Goal: Check status: Check status

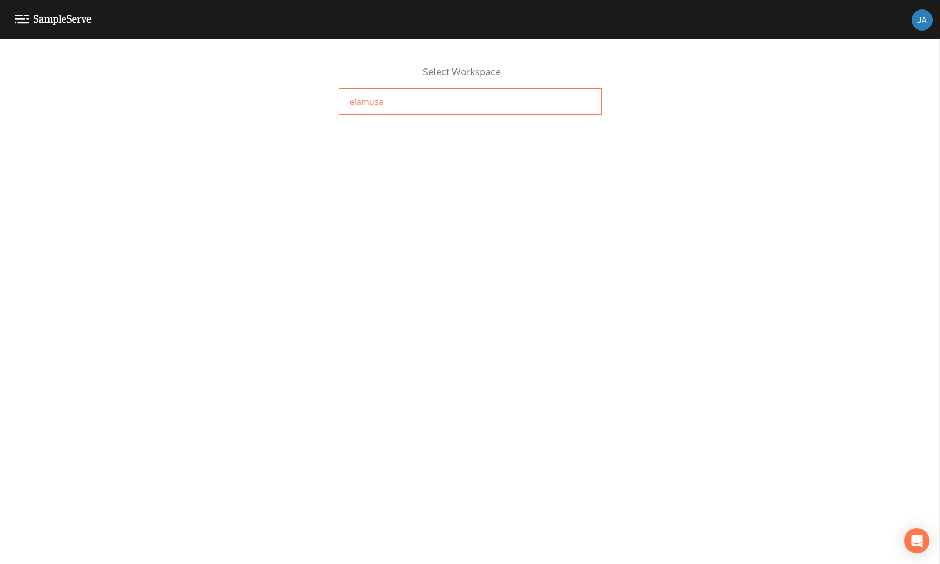
click at [367, 104] on span "elamusa" at bounding box center [367, 101] width 34 height 13
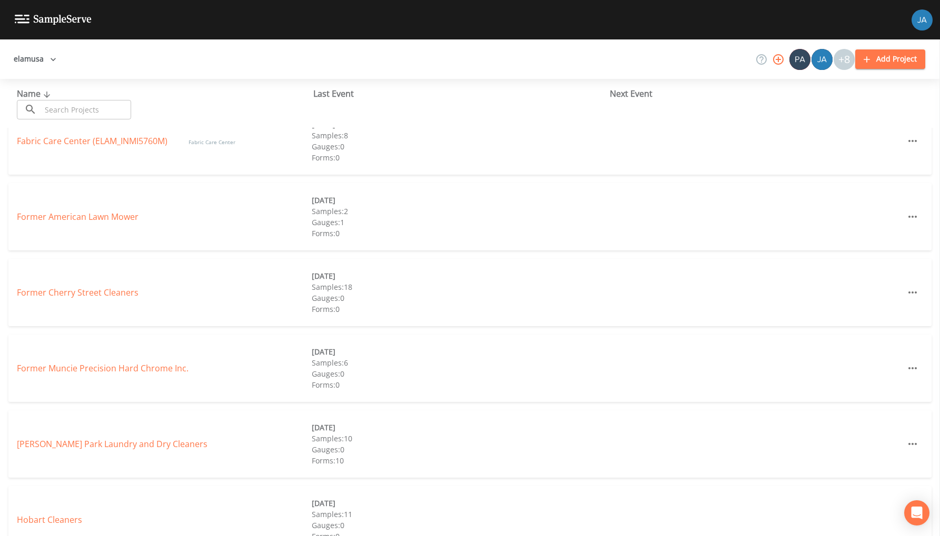
scroll to position [173, 0]
click at [63, 440] on link "[PERSON_NAME] Park Laundry and Dry Cleaners" at bounding box center [112, 443] width 191 height 12
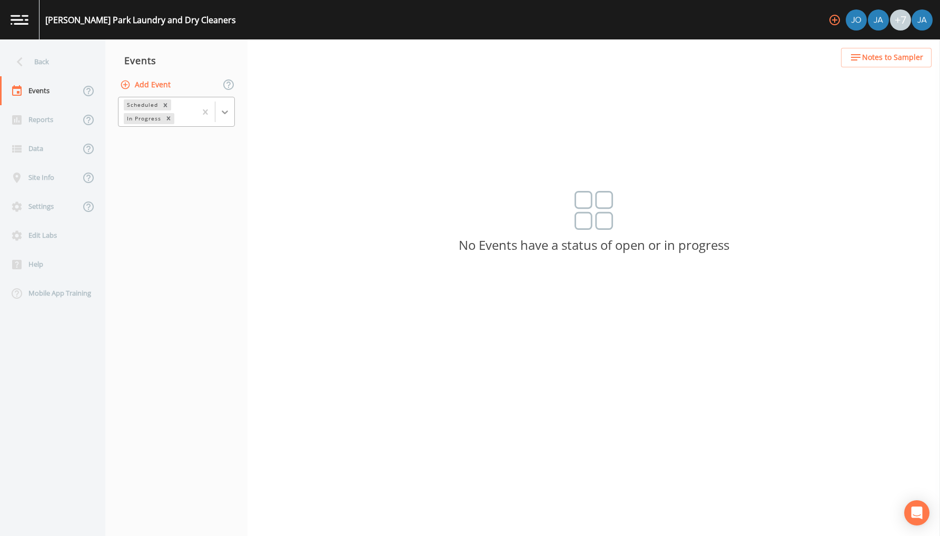
click at [228, 106] on div at bounding box center [224, 112] width 19 height 19
click at [181, 140] on div "Completed" at bounding box center [176, 142] width 117 height 18
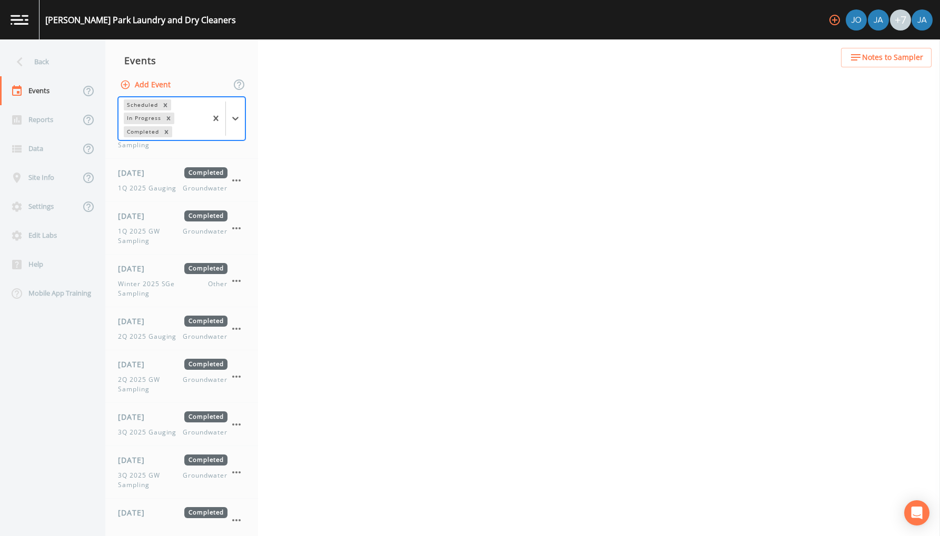
scroll to position [572, 0]
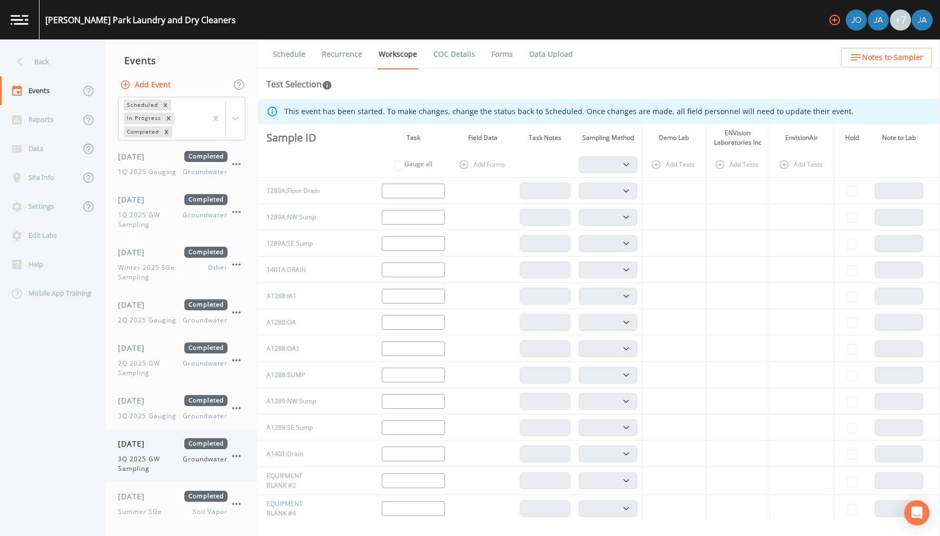
click at [147, 451] on div "[DATE] Completed 3Q 2025 GW Sampling Groundwater" at bounding box center [173, 456] width 110 height 35
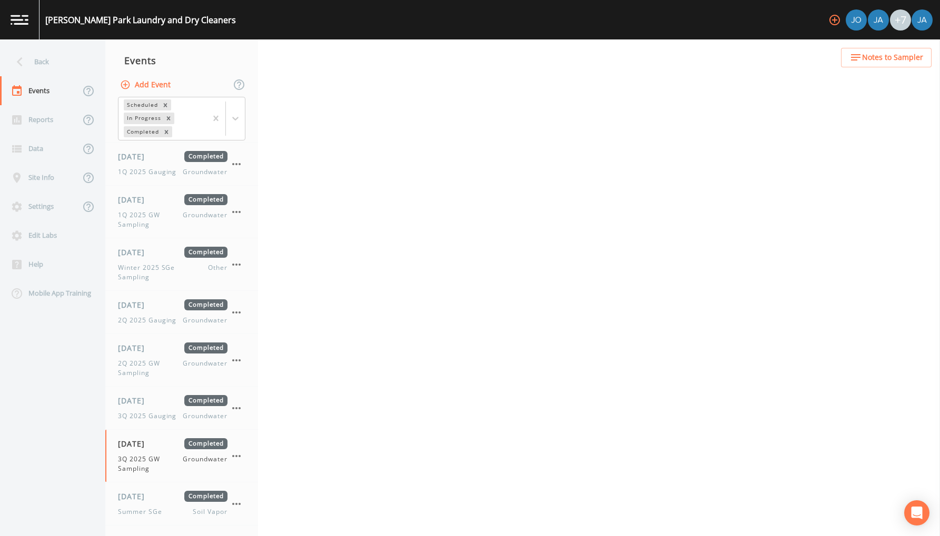
select select "4f082be6-97a7-4f70-a81f-c26a4e896ad7"
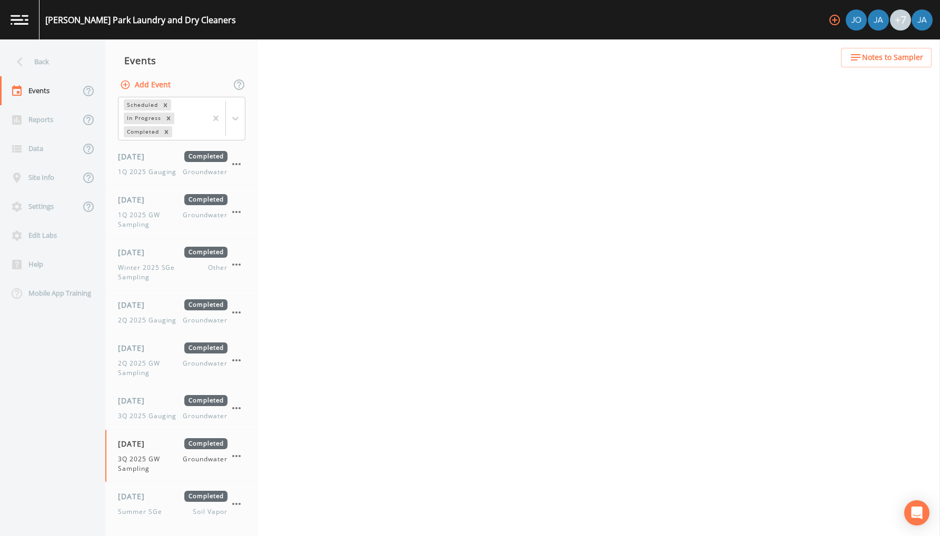
select select "4f082be6-97a7-4f70-a81f-c26a4e896ad7"
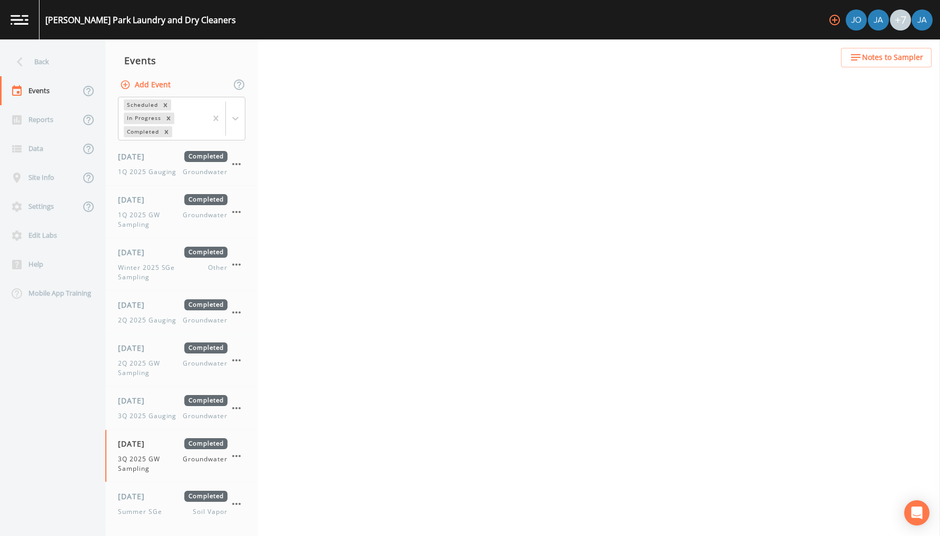
select select "4f082be6-97a7-4f70-a81f-c26a4e896ad7"
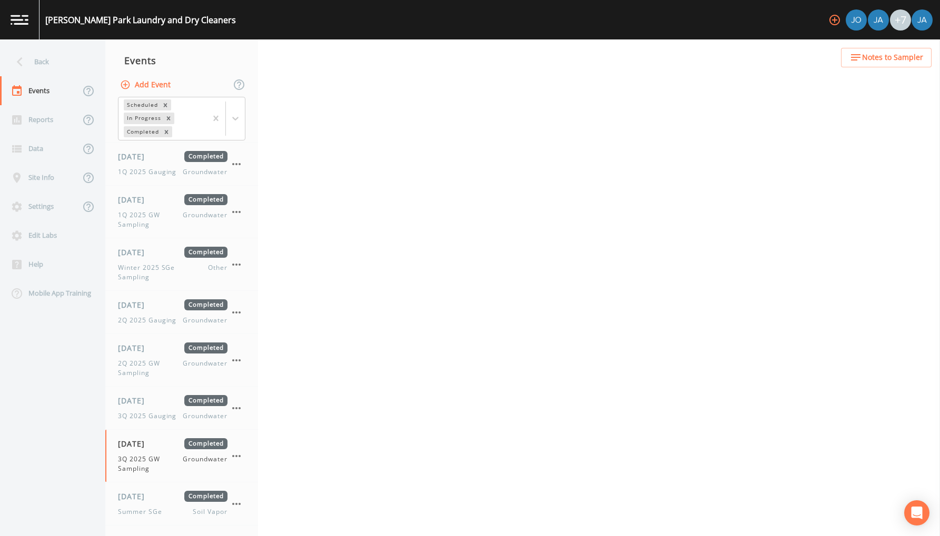
select select "4f082be6-97a7-4f70-a81f-c26a4e896ad7"
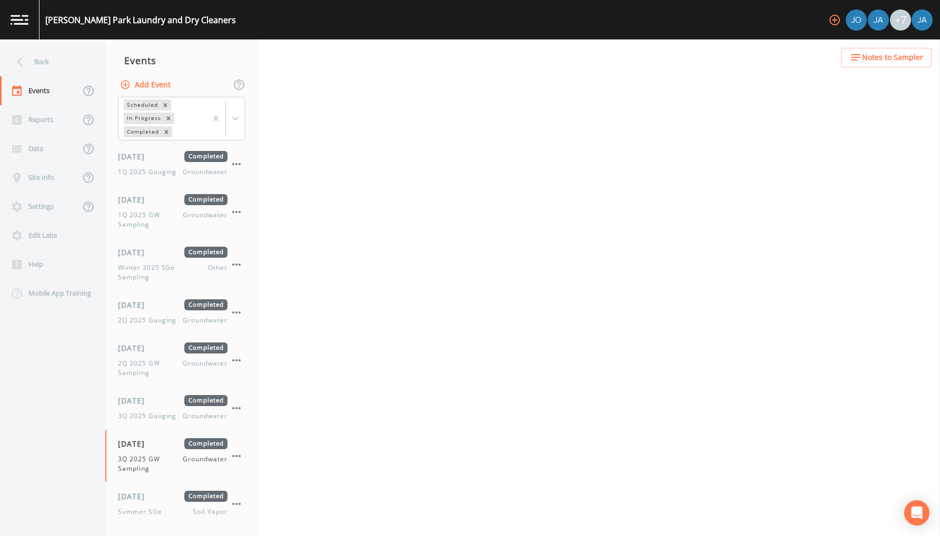
select select "367ad9d5-c11d-4df5-88f7-f53fa70a0e91"
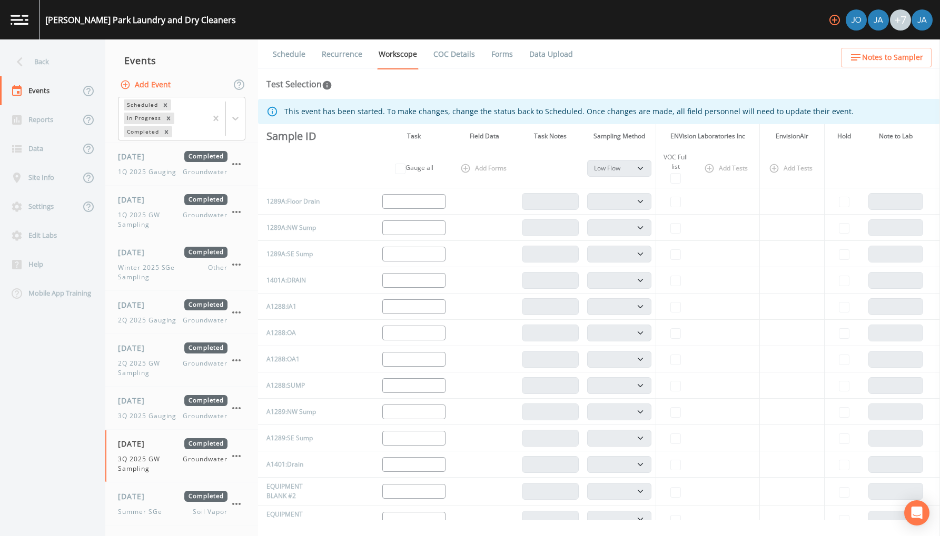
click at [459, 55] on link "COC Details" at bounding box center [454, 53] width 45 height 29
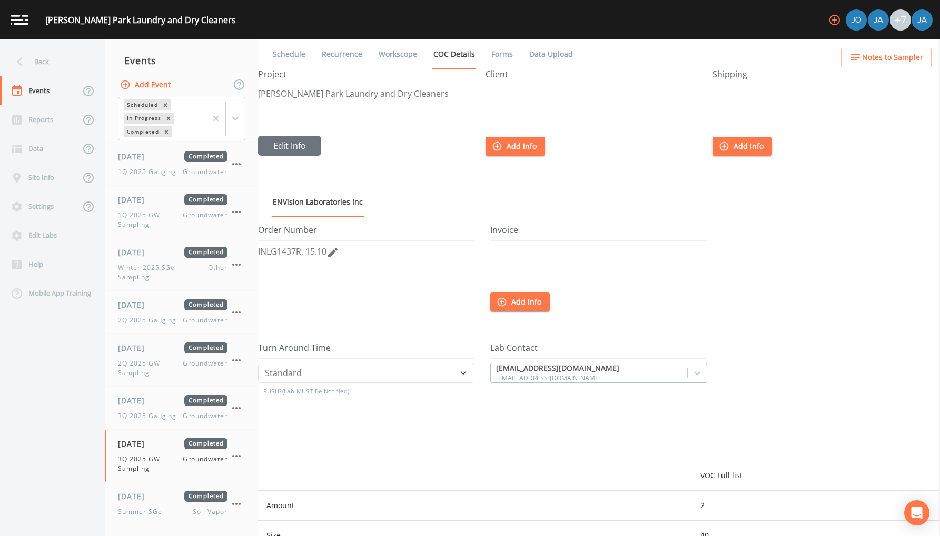
click at [498, 55] on link "Forms" at bounding box center [502, 53] width 25 height 29
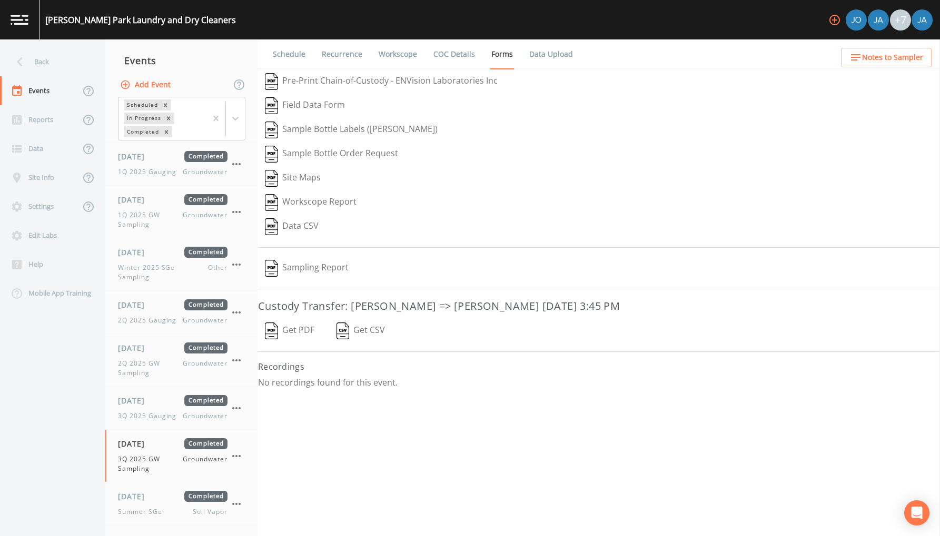
click at [313, 268] on button "Sampling Report" at bounding box center [306, 268] width 97 height 24
